Goal: Task Accomplishment & Management: Manage account settings

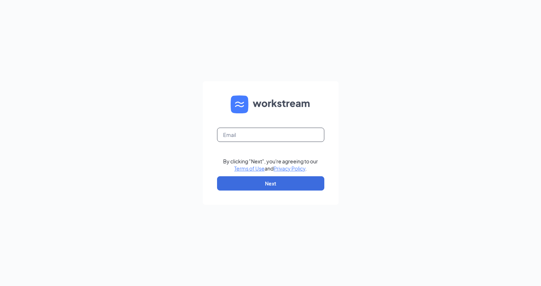
click at [233, 140] on input "text" at bounding box center [270, 135] width 107 height 14
type input "rs035350@tacobell.com"
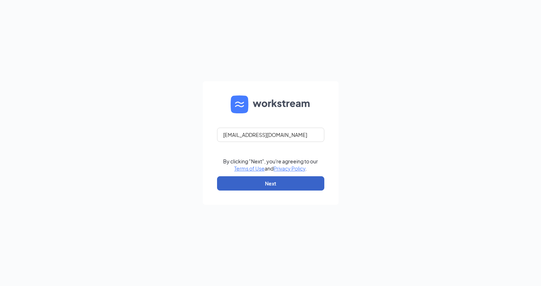
click at [234, 182] on button "Next" at bounding box center [270, 183] width 107 height 14
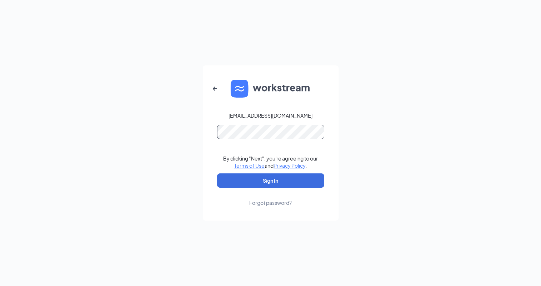
click at [217, 174] on button "Sign In" at bounding box center [270, 181] width 107 height 14
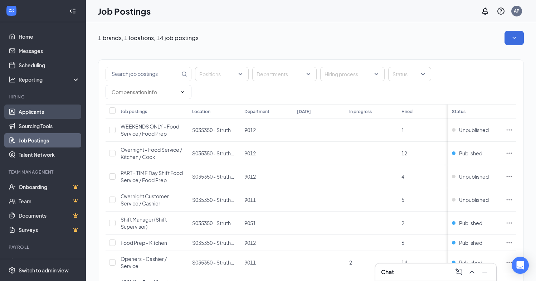
click at [44, 118] on link "Applicants" at bounding box center [49, 111] width 61 height 14
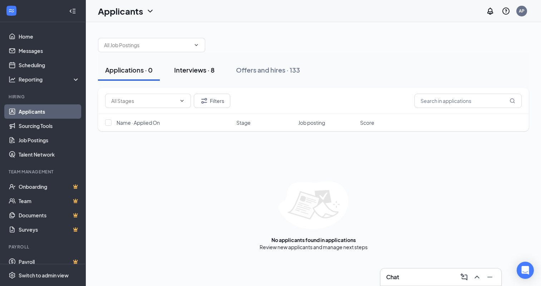
click at [189, 68] on div "Interviews · 8" at bounding box center [194, 69] width 40 height 9
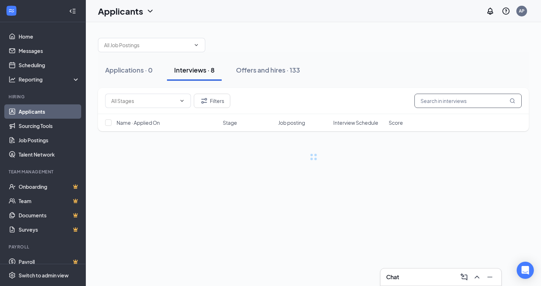
click at [467, 101] on input "text" at bounding box center [468, 101] width 107 height 14
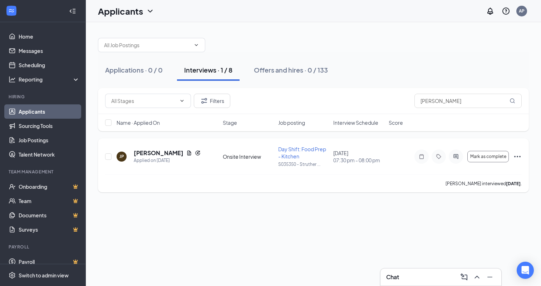
click at [517, 158] on icon "Ellipses" at bounding box center [517, 156] width 9 height 9
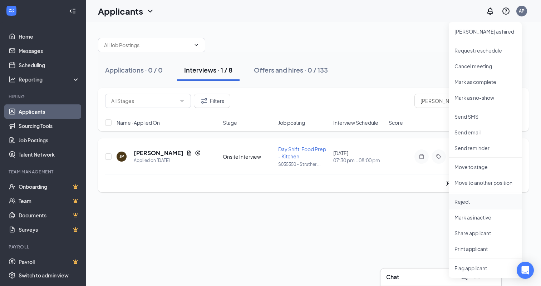
click at [458, 204] on p "Reject" at bounding box center [486, 201] width 62 height 7
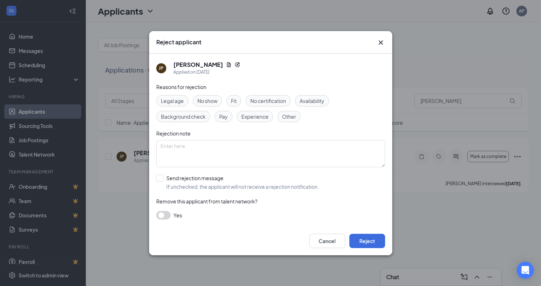
click at [204, 102] on span "No show" at bounding box center [207, 101] width 20 height 8
click at [363, 239] on button "Reject" at bounding box center [368, 241] width 36 height 14
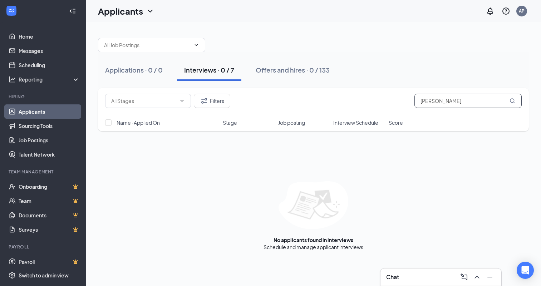
click at [458, 100] on input "parker" at bounding box center [468, 101] width 107 height 14
type input "p"
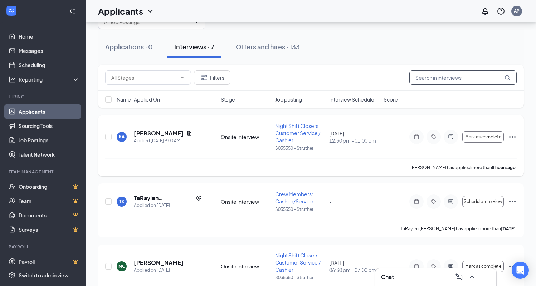
scroll to position [36, 0]
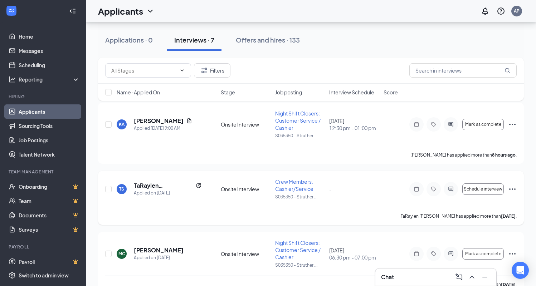
click at [513, 188] on icon "Ellipses" at bounding box center [512, 189] width 9 height 9
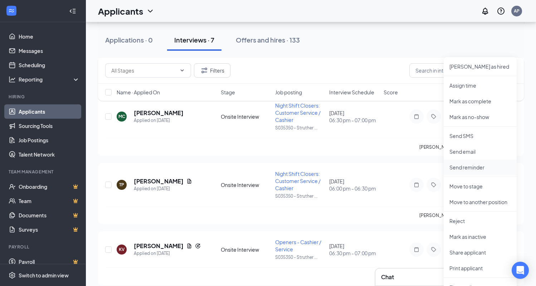
scroll to position [179, 0]
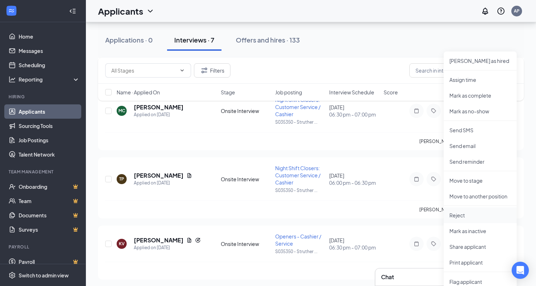
click at [456, 218] on p "Reject" at bounding box center [480, 215] width 62 height 7
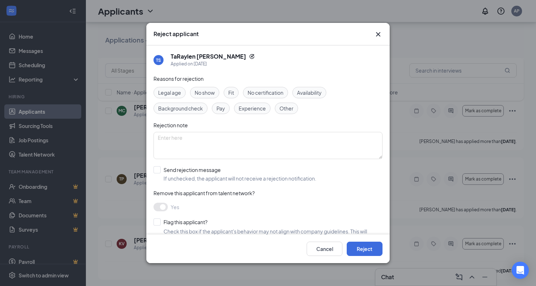
click at [157, 166] on div "Reasons for rejection Legal age No show Fit No certification Availability Backg…" at bounding box center [267, 163] width 229 height 176
click at [158, 169] on input "Send rejection message If unchecked, the applicant will not receive a rejection…" at bounding box center [234, 174] width 163 height 16
checkbox input "true"
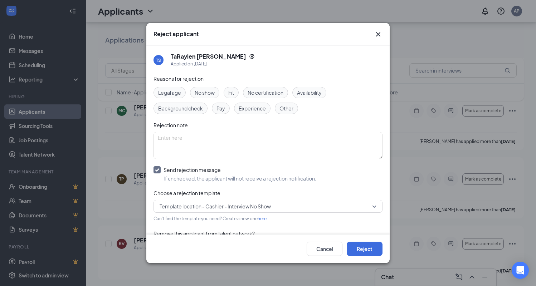
click at [202, 89] on span "No show" at bounding box center [205, 93] width 20 height 8
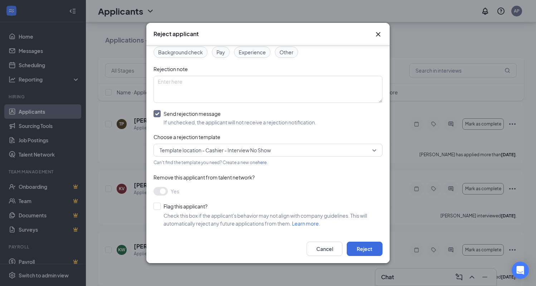
scroll to position [250, 0]
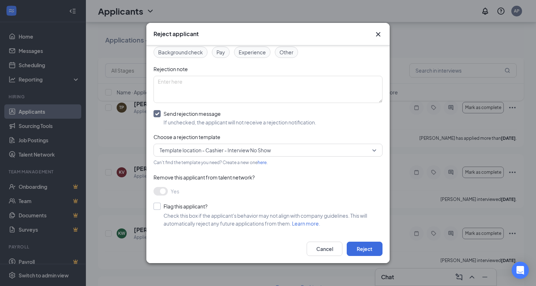
click at [156, 204] on input "Flag this applicant?" at bounding box center [180, 206] width 54 height 7
checkbox input "true"
click at [360, 249] on button "Reject" at bounding box center [365, 249] width 36 height 14
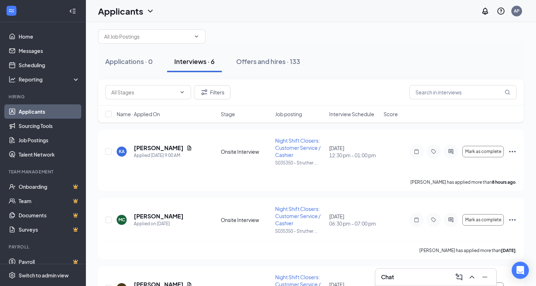
scroll to position [0, 0]
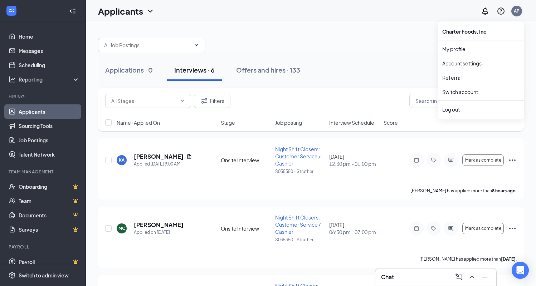
click at [518, 11] on div "AP" at bounding box center [517, 11] width 6 height 6
click at [459, 112] on div "Log out" at bounding box center [480, 109] width 77 height 7
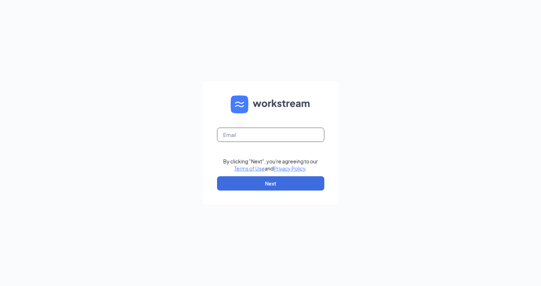
click at [231, 138] on input "text" at bounding box center [270, 135] width 107 height 14
type input "r"
